Goal: Information Seeking & Learning: Learn about a topic

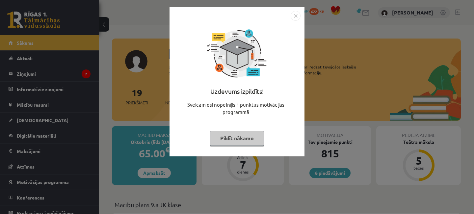
click at [250, 135] on button "Pildīt nākamo" at bounding box center [237, 138] width 54 height 15
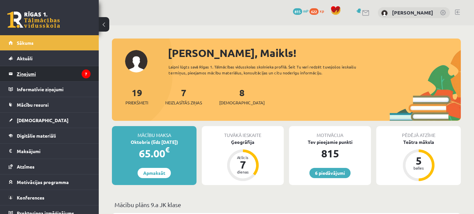
click at [44, 73] on legend "Ziņojumi 7" at bounding box center [54, 73] width 74 height 15
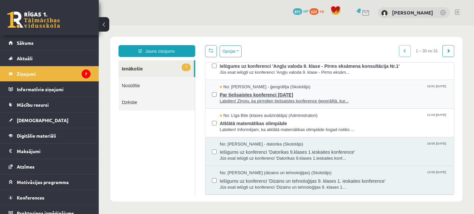
scroll to position [126, 0]
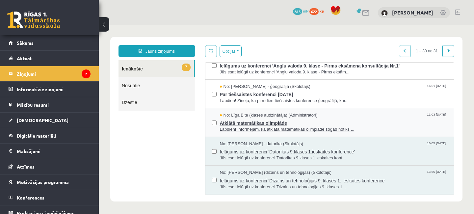
click at [260, 127] on span "Labdien! Informējam, ka atklātā matemātikas olimpiāde šogad notiks ..." at bounding box center [334, 129] width 228 height 6
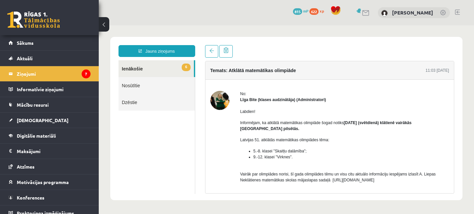
scroll to position [0, 0]
click at [145, 70] on link "6 Ienākošie" at bounding box center [155, 68] width 75 height 17
click at [133, 70] on link "6 Ienākošie" at bounding box center [155, 68] width 75 height 17
click at [136, 68] on link "6 Ienākošie" at bounding box center [155, 68] width 75 height 17
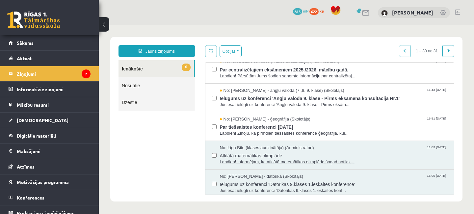
scroll to position [95, 0]
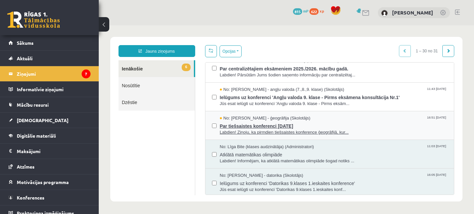
click at [264, 126] on span "Par tiešsaistes konferenci 6. oktobrī" at bounding box center [334, 125] width 228 height 8
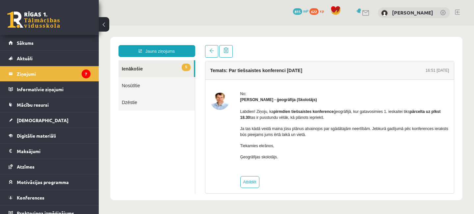
scroll to position [0, 0]
click at [139, 68] on link "5 Ienākošie" at bounding box center [155, 68] width 75 height 17
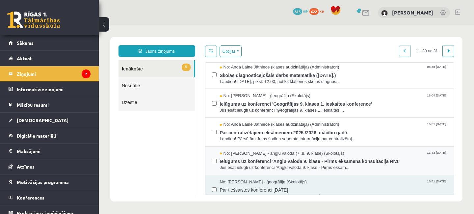
scroll to position [32, 0]
click at [291, 154] on span "No: Laila Priedīte-Dimiņa - angļu valoda (7.,8.,9. klase) (Skolotājs)" at bounding box center [282, 153] width 124 height 6
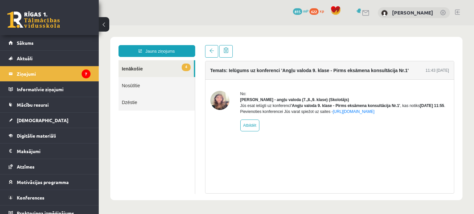
scroll to position [0, 0]
click at [138, 67] on link "4 Ienākošie" at bounding box center [155, 68] width 75 height 17
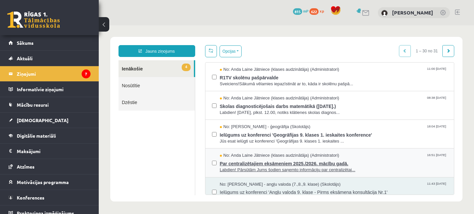
click at [289, 167] on div "Par centralizētajiem eksāmeniem 2025./2026. mācību gadā. Labdien! Pārsūtām Jums…" at bounding box center [334, 166] width 228 height 14
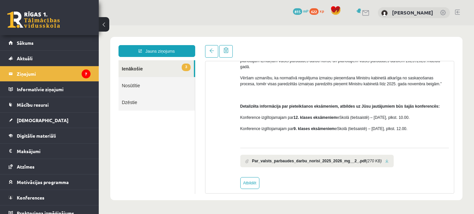
scroll to position [80, 0]
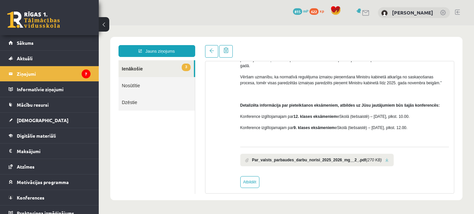
click at [342, 157] on b "Par_valsts_parbaudes_darbu_norisi_2025_2026_mg__2_.pdf" at bounding box center [309, 160] width 114 height 6
click at [385, 158] on link at bounding box center [387, 160] width 4 height 4
click at [146, 66] on link "3 Ienākošie" at bounding box center [155, 68] width 75 height 17
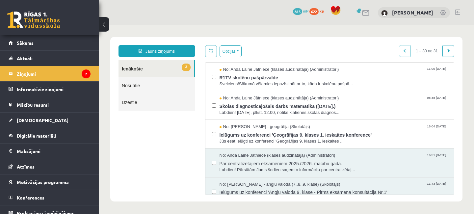
scroll to position [0, 0]
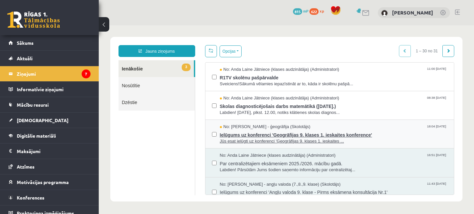
click at [290, 131] on span "Ielūgums uz konferenci 'Ģeogrāfijas 9. klases 1. ieskaites konference'" at bounding box center [334, 134] width 228 height 8
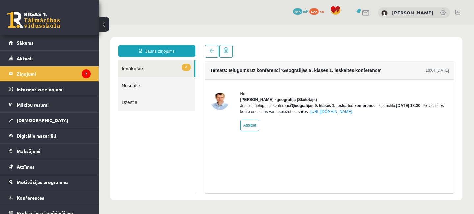
click at [145, 69] on link "2 Ienākošie" at bounding box center [155, 68] width 75 height 17
click at [139, 69] on link "2 Ienākošie" at bounding box center [155, 68] width 75 height 17
click at [138, 69] on link "2 Ienākošie" at bounding box center [155, 68] width 75 height 17
click at [138, 68] on link "2 Ienākošie" at bounding box center [155, 68] width 75 height 17
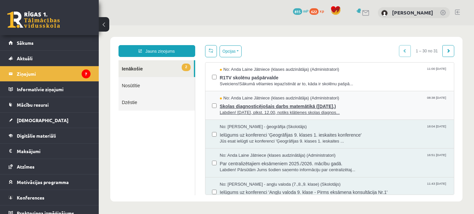
click at [265, 106] on span "Skolas diagnosticējošais darbs matemātikā (07.11.2025.)" at bounding box center [334, 105] width 228 height 8
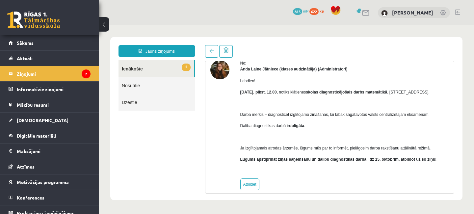
scroll to position [32, 0]
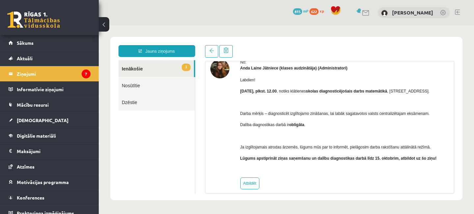
click at [137, 67] on link "1 Ienākošie" at bounding box center [155, 68] width 75 height 17
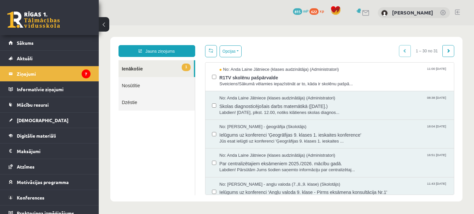
scroll to position [0, 0]
click at [260, 81] on span "Sveiciens!Sākumā vēlamies iepazīstināt ar to, kāda ir skolēnu pašpā..." at bounding box center [334, 84] width 228 height 6
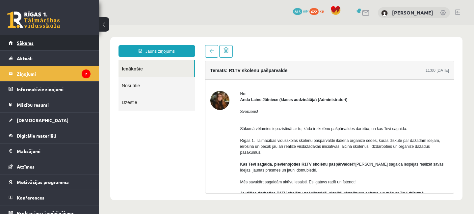
click at [41, 43] on link "Sākums" at bounding box center [50, 42] width 82 height 15
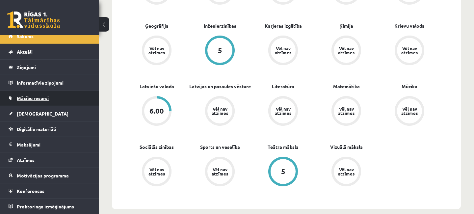
scroll to position [284, 0]
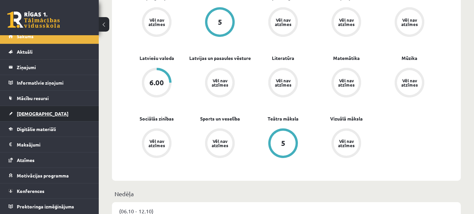
click at [29, 114] on span "[DEMOGRAPHIC_DATA]" at bounding box center [43, 114] width 52 height 6
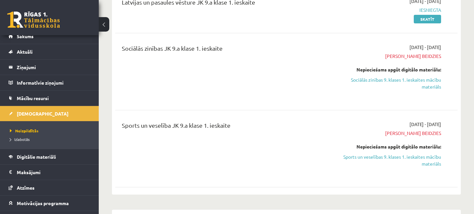
scroll to position [36, 0]
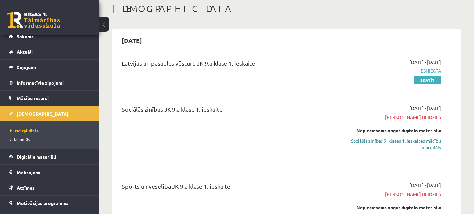
click at [417, 141] on link "Sociālās zinības 9. klases 1. ieskaites mācību materiāls" at bounding box center [391, 144] width 100 height 14
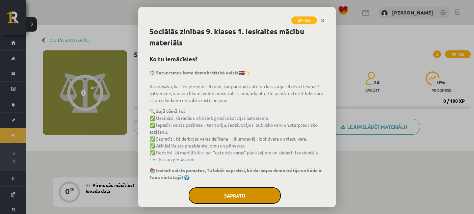
click at [241, 192] on button "Sapratu" at bounding box center [235, 195] width 92 height 16
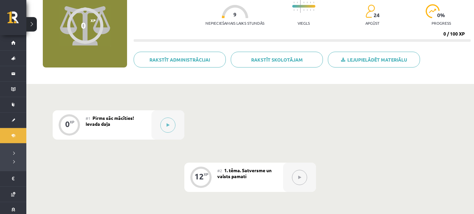
scroll to position [71, 0]
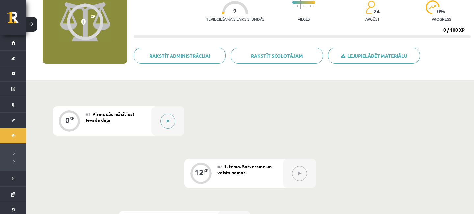
click at [167, 123] on button at bounding box center [167, 121] width 15 height 15
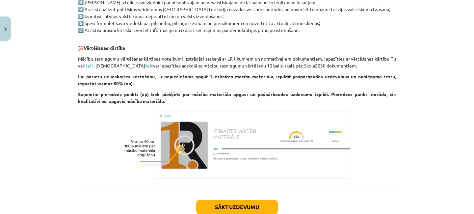
scroll to position [410, 0]
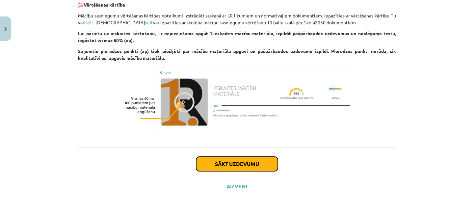
click at [249, 163] on button "Sākt uzdevumu" at bounding box center [237, 164] width 82 height 14
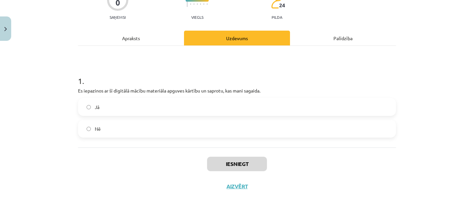
scroll to position [66, 0]
click at [243, 169] on button "Iesniegt" at bounding box center [237, 164] width 60 height 14
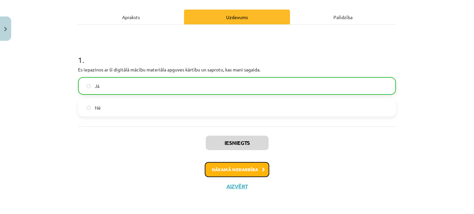
click at [250, 167] on button "Nākamā nodarbība" at bounding box center [237, 169] width 65 height 15
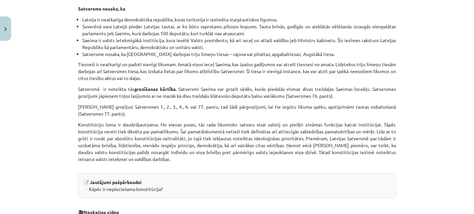
scroll to position [996, 0]
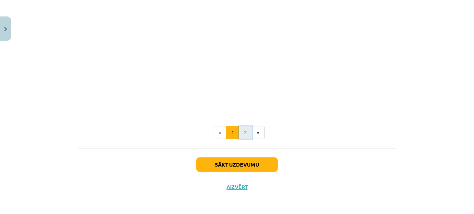
click at [245, 130] on button "2" at bounding box center [245, 132] width 13 height 13
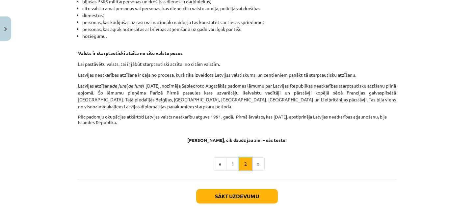
scroll to position [1030, 0]
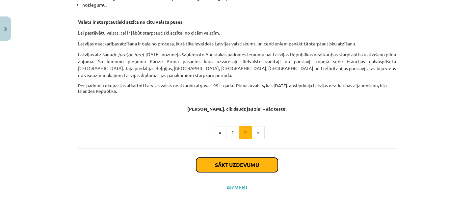
click at [246, 166] on button "Sākt uzdevumu" at bounding box center [237, 165] width 82 height 14
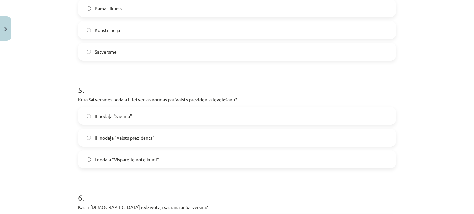
scroll to position [490, 0]
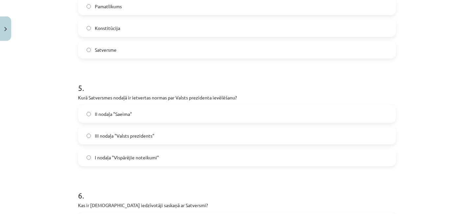
click at [85, 135] on label "III nodaļa "Valsts prezidents"" at bounding box center [237, 135] width 317 height 16
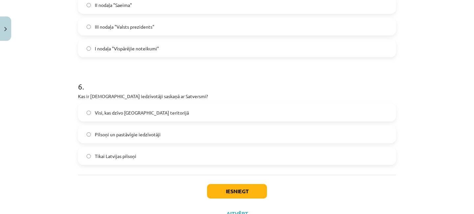
scroll to position [612, 0]
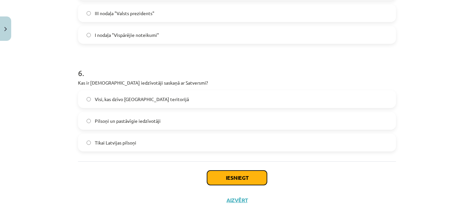
click at [248, 180] on button "Iesniegt" at bounding box center [237, 177] width 60 height 14
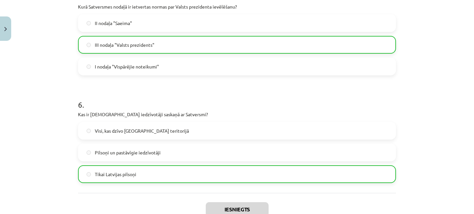
scroll to position [582, 0]
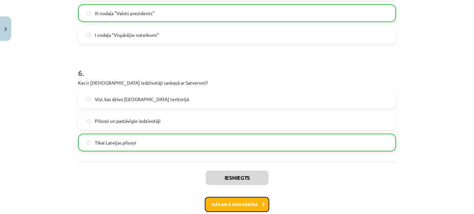
click at [260, 201] on button "Nākamā nodarbība" at bounding box center [237, 204] width 65 height 15
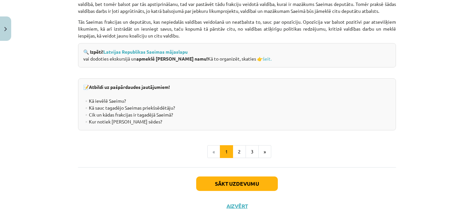
scroll to position [946, 0]
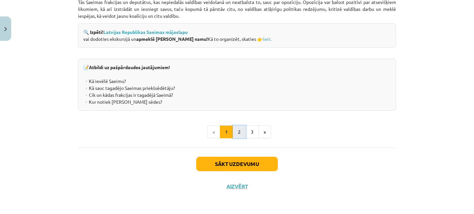
click at [242, 133] on button "2" at bounding box center [239, 131] width 13 height 13
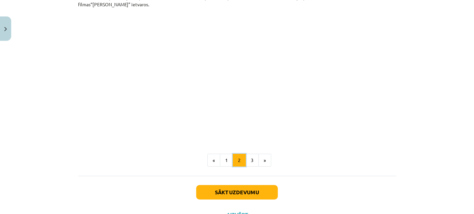
scroll to position [550, 0]
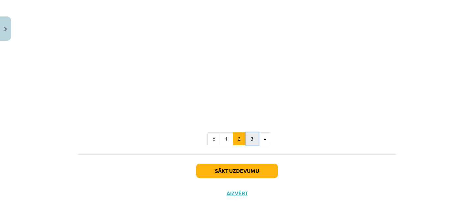
click at [250, 132] on button "3" at bounding box center [252, 138] width 13 height 13
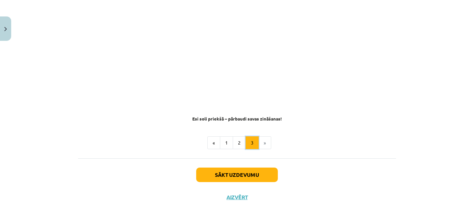
scroll to position [669, 0]
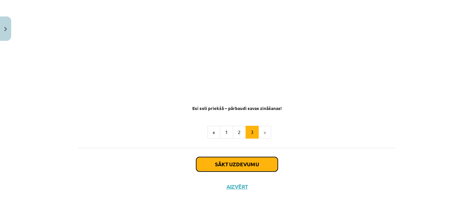
click at [251, 165] on button "Sākt uzdevumu" at bounding box center [237, 164] width 82 height 14
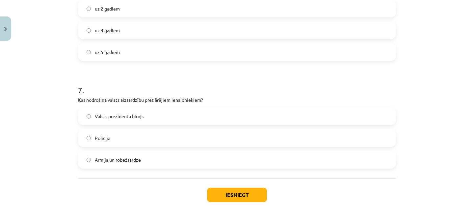
scroll to position [833, 0]
click at [92, 160] on label "Armija un robežsardze" at bounding box center [237, 159] width 317 height 16
click at [237, 193] on button "Iesniegt" at bounding box center [237, 194] width 60 height 14
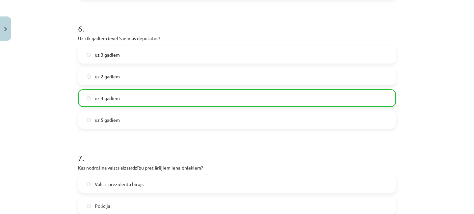
scroll to position [857, 0]
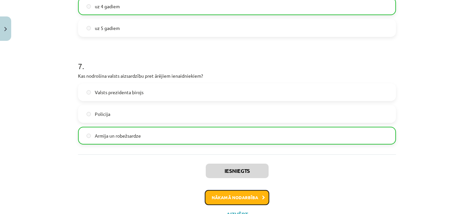
click at [251, 201] on button "Nākamā nodarbība" at bounding box center [237, 197] width 65 height 15
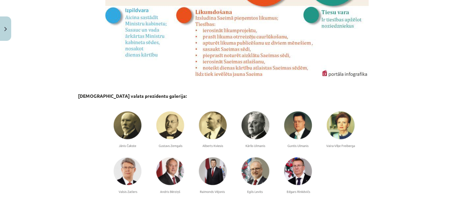
scroll to position [542, 0]
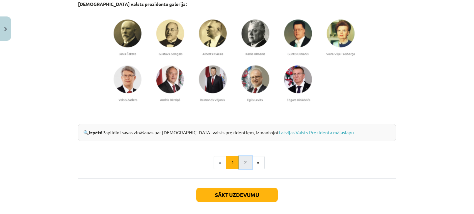
click at [243, 161] on button "2" at bounding box center [245, 162] width 13 height 13
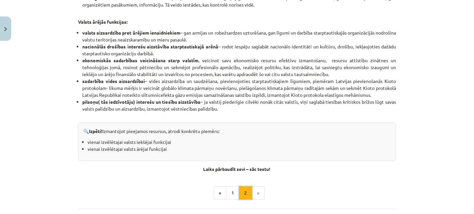
scroll to position [426, 0]
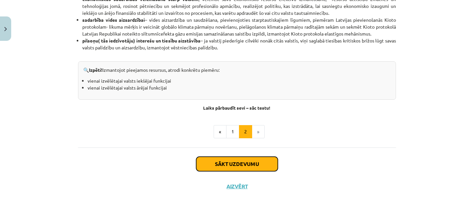
click at [237, 167] on button "Sākt uzdevumu" at bounding box center [237, 164] width 82 height 14
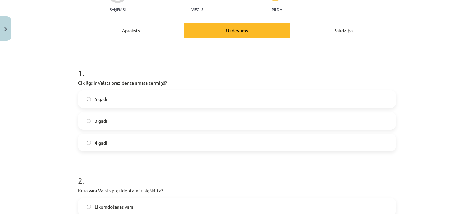
scroll to position [78, 0]
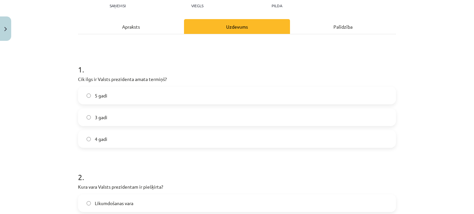
click at [91, 138] on label "4 gadi" at bounding box center [237, 139] width 317 height 16
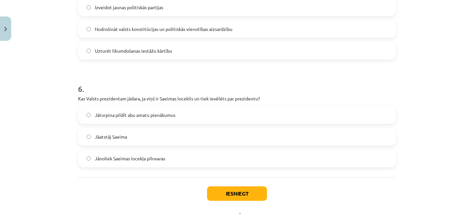
scroll to position [595, 0]
click at [248, 196] on button "Iesniegt" at bounding box center [237, 194] width 60 height 14
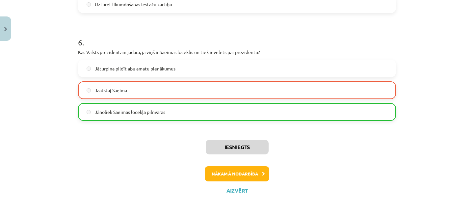
scroll to position [647, 0]
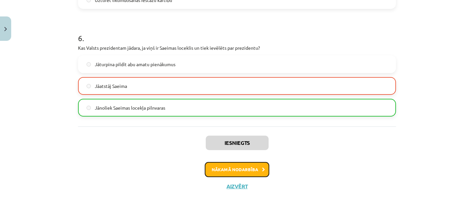
click at [252, 172] on button "Nākamā nodarbība" at bounding box center [237, 169] width 65 height 15
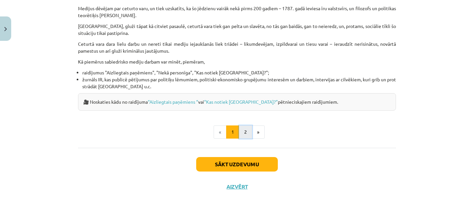
click at [244, 133] on button "2" at bounding box center [245, 131] width 13 height 13
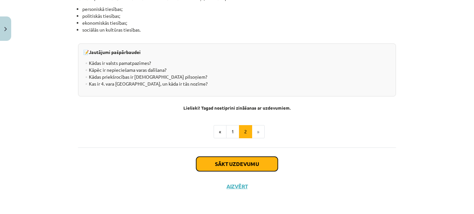
click at [253, 166] on button "Sākt uzdevumu" at bounding box center [237, 164] width 82 height 14
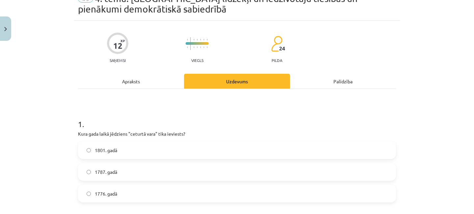
scroll to position [108, 0]
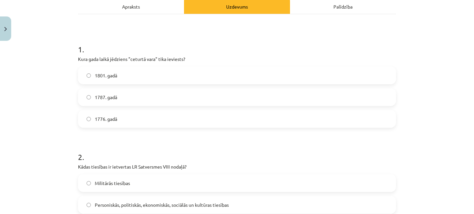
drag, startPoint x: 91, startPoint y: 72, endPoint x: 93, endPoint y: 79, distance: 7.6
click at [91, 72] on label "1801. gadā" at bounding box center [237, 75] width 317 height 16
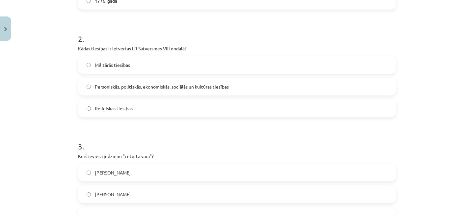
scroll to position [292, 0]
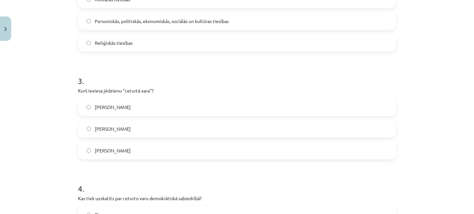
click at [89, 105] on label "Johans Volfgangs fon Gēte" at bounding box center [237, 107] width 317 height 16
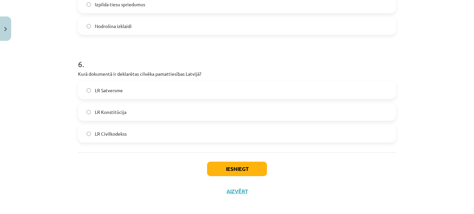
scroll to position [637, 0]
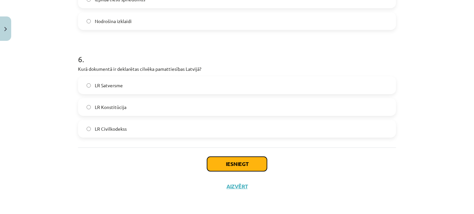
click at [241, 167] on button "Iesniegt" at bounding box center [237, 164] width 60 height 14
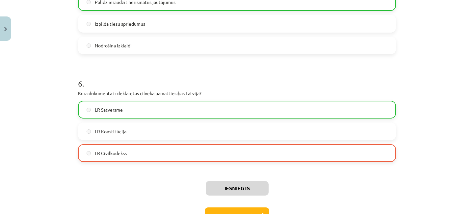
scroll to position [658, 0]
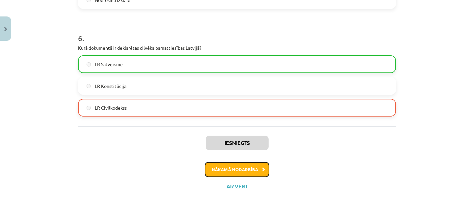
click at [251, 170] on button "Nākamā nodarbība" at bounding box center [237, 169] width 65 height 15
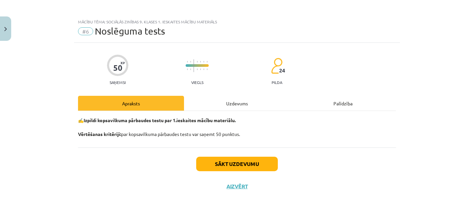
scroll to position [1, 0]
click at [245, 165] on button "Sākt uzdevumu" at bounding box center [237, 164] width 82 height 14
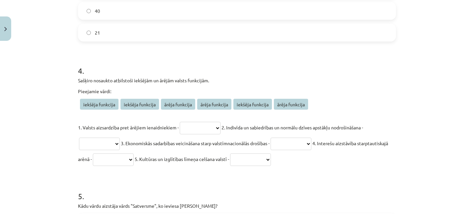
scroll to position [464, 0]
click at [180, 122] on select "**********" at bounding box center [200, 128] width 41 height 13
select select "**********"
click option "**********" at bounding box center [0, 0] width 0 height 0
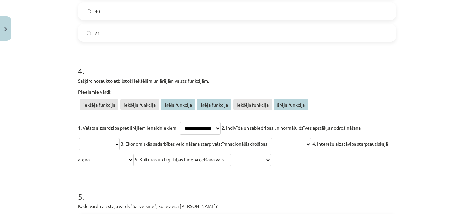
click at [79, 138] on select "**********" at bounding box center [99, 144] width 41 height 13
select select "**********"
click option "**********" at bounding box center [0, 0] width 0 height 0
click at [271, 138] on select "**********" at bounding box center [291, 144] width 41 height 13
select select "**********"
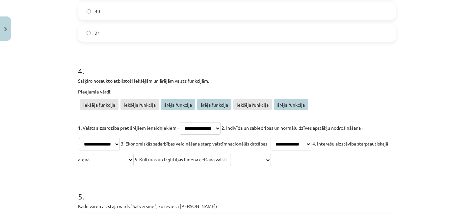
click option "**********" at bounding box center [0, 0] width 0 height 0
click at [93, 154] on select "**********" at bounding box center [113, 160] width 41 height 13
select select "**********"
click option "**********" at bounding box center [0, 0] width 0 height 0
click at [230, 154] on select "**********" at bounding box center [250, 160] width 41 height 13
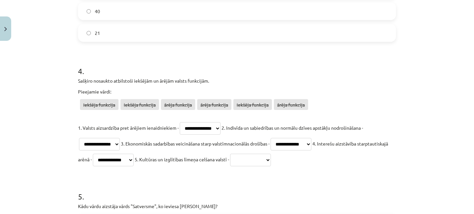
select select "**********"
click option "**********" at bounding box center [0, 0] width 0 height 0
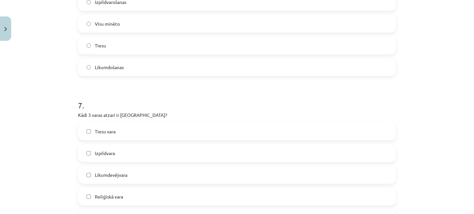
scroll to position [831, 0]
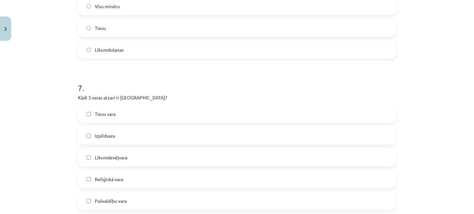
click at [86, 113] on label "Tiesu vara" at bounding box center [237, 114] width 317 height 16
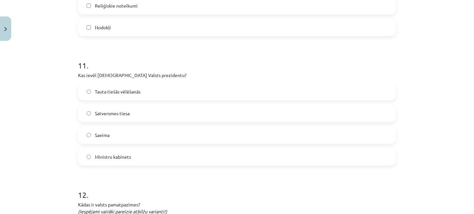
scroll to position [1444, 0]
click at [91, 134] on label "Saeima" at bounding box center [237, 134] width 317 height 16
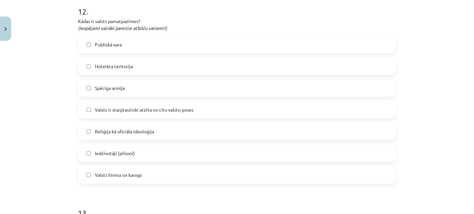
scroll to position [1627, 0]
click at [85, 108] on label "Valsts ir starptautiski atzīta no citu valstu puses" at bounding box center [237, 109] width 317 height 16
click at [93, 65] on label "Noteikta teritorija" at bounding box center [237, 65] width 317 height 16
click at [89, 150] on label "Iedzīvotāji (pilsoņi)" at bounding box center [237, 152] width 317 height 16
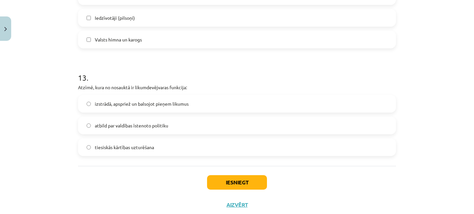
scroll to position [1780, 0]
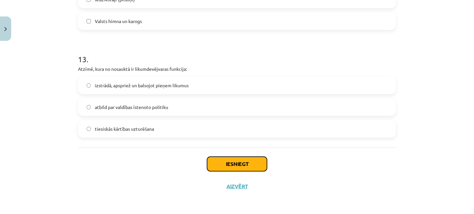
click at [247, 165] on button "Iesniegt" at bounding box center [237, 164] width 60 height 14
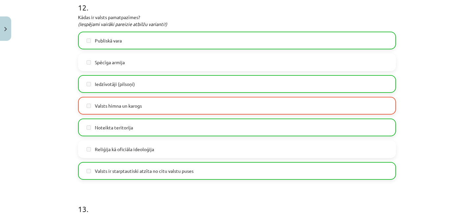
scroll to position [1854, 0]
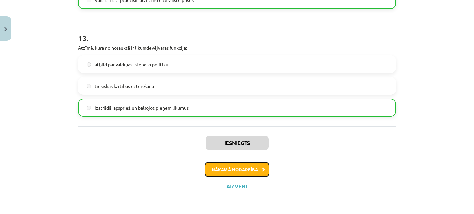
click at [249, 172] on button "Nākamā nodarbība" at bounding box center [237, 169] width 65 height 15
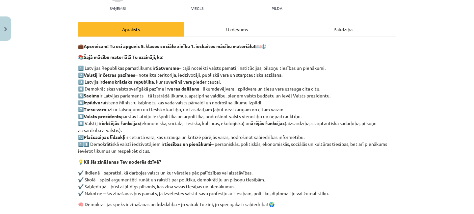
scroll to position [167, 0]
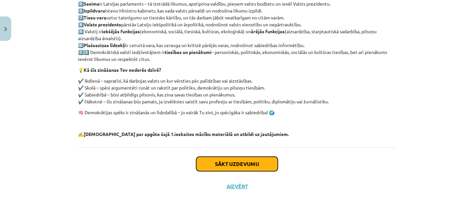
click at [248, 164] on button "Sākt uzdevumu" at bounding box center [237, 164] width 82 height 14
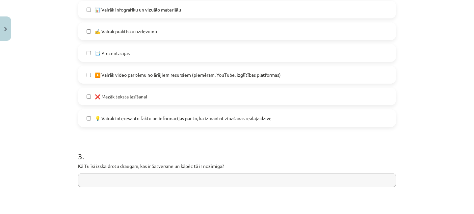
scroll to position [506, 0]
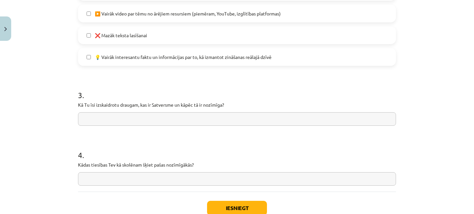
click at [126, 118] on input "text" at bounding box center [237, 118] width 318 height 13
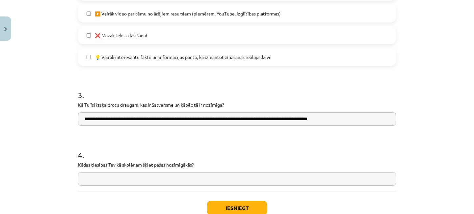
type input "**********"
click at [105, 178] on input "text" at bounding box center [237, 178] width 318 height 13
type input "*"
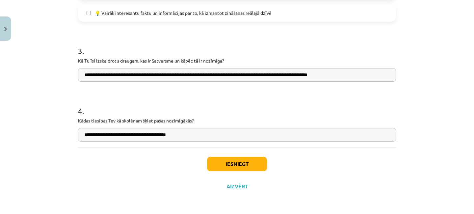
type input "**********"
click at [247, 166] on button "Iesniegt" at bounding box center [237, 164] width 60 height 14
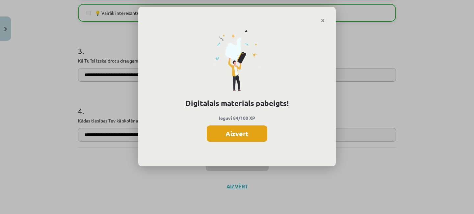
click at [246, 135] on button "Aizvērt" at bounding box center [237, 133] width 61 height 16
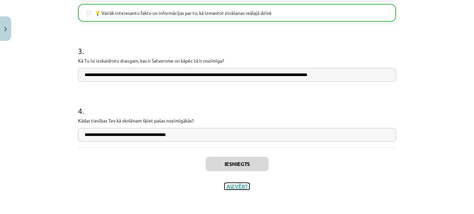
click at [239, 187] on button "Aizvērt" at bounding box center [236, 186] width 25 height 7
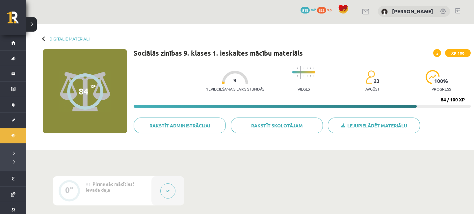
scroll to position [0, 0]
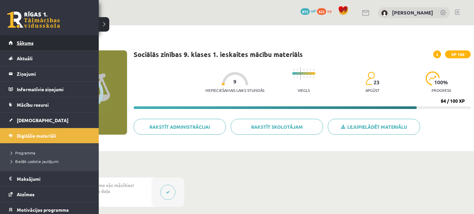
click at [21, 43] on span "Sākums" at bounding box center [25, 43] width 17 height 6
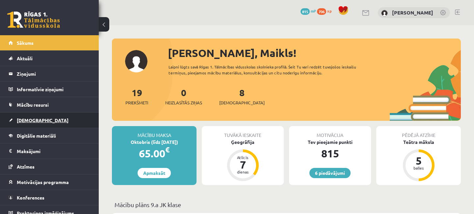
click at [38, 120] on link "[DEMOGRAPHIC_DATA]" at bounding box center [50, 120] width 82 height 15
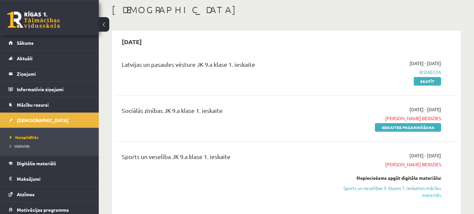
scroll to position [36, 0]
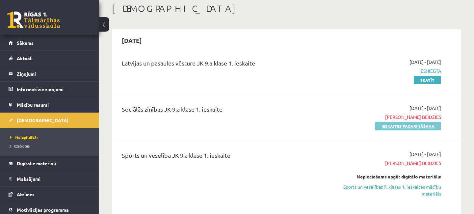
click at [392, 125] on link "Ieskaites pagarināšana" at bounding box center [408, 126] width 66 height 9
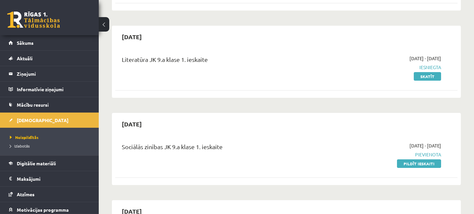
scroll to position [213, 0]
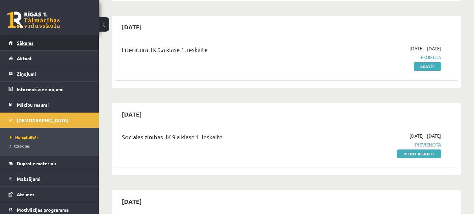
click at [33, 39] on link "Sākums" at bounding box center [50, 42] width 82 height 15
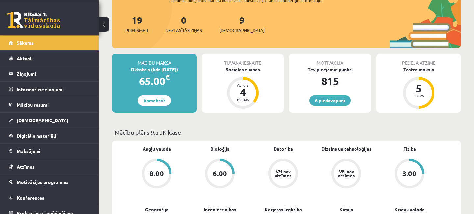
scroll to position [36, 0]
